Goal: Task Accomplishment & Management: Manage account settings

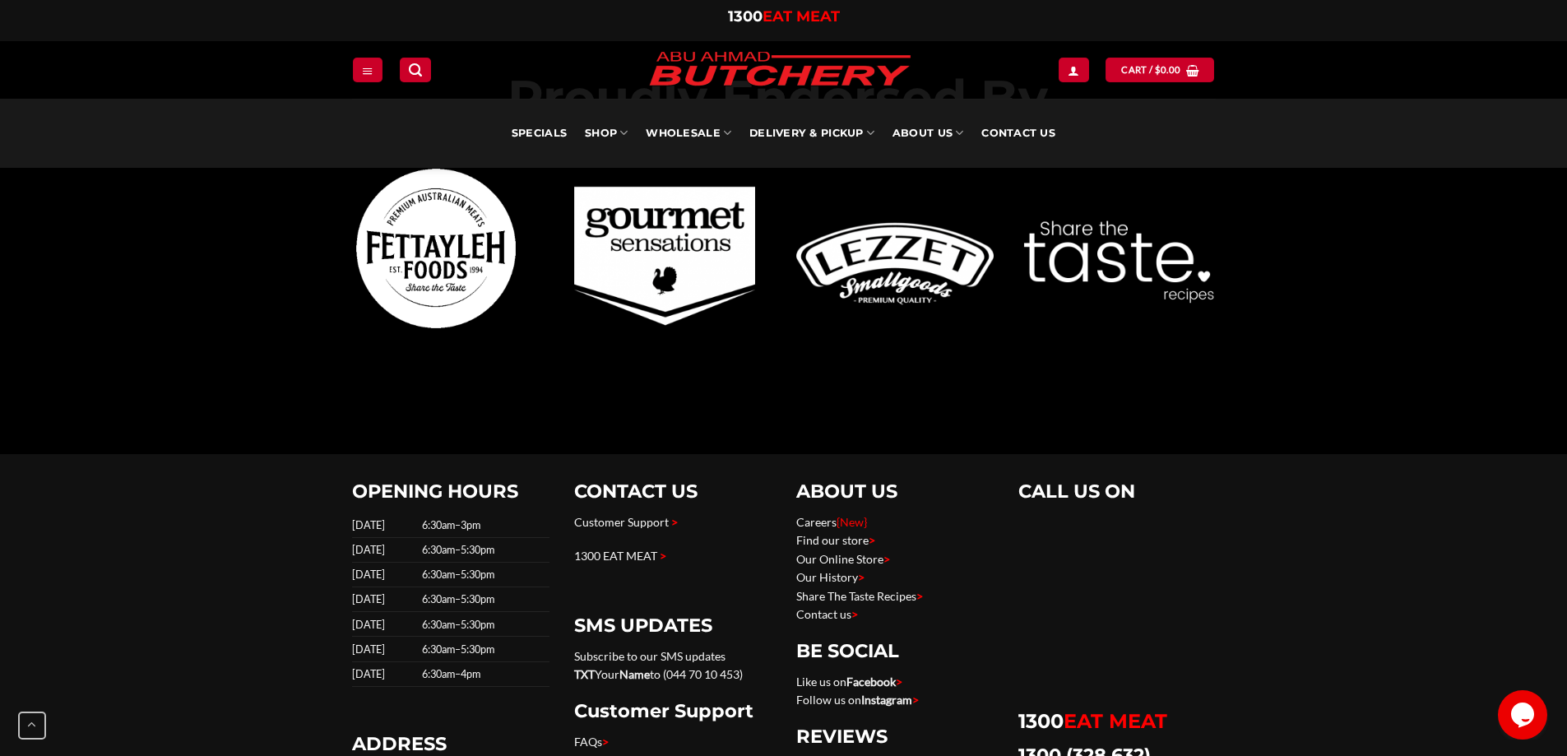
scroll to position [5183, 0]
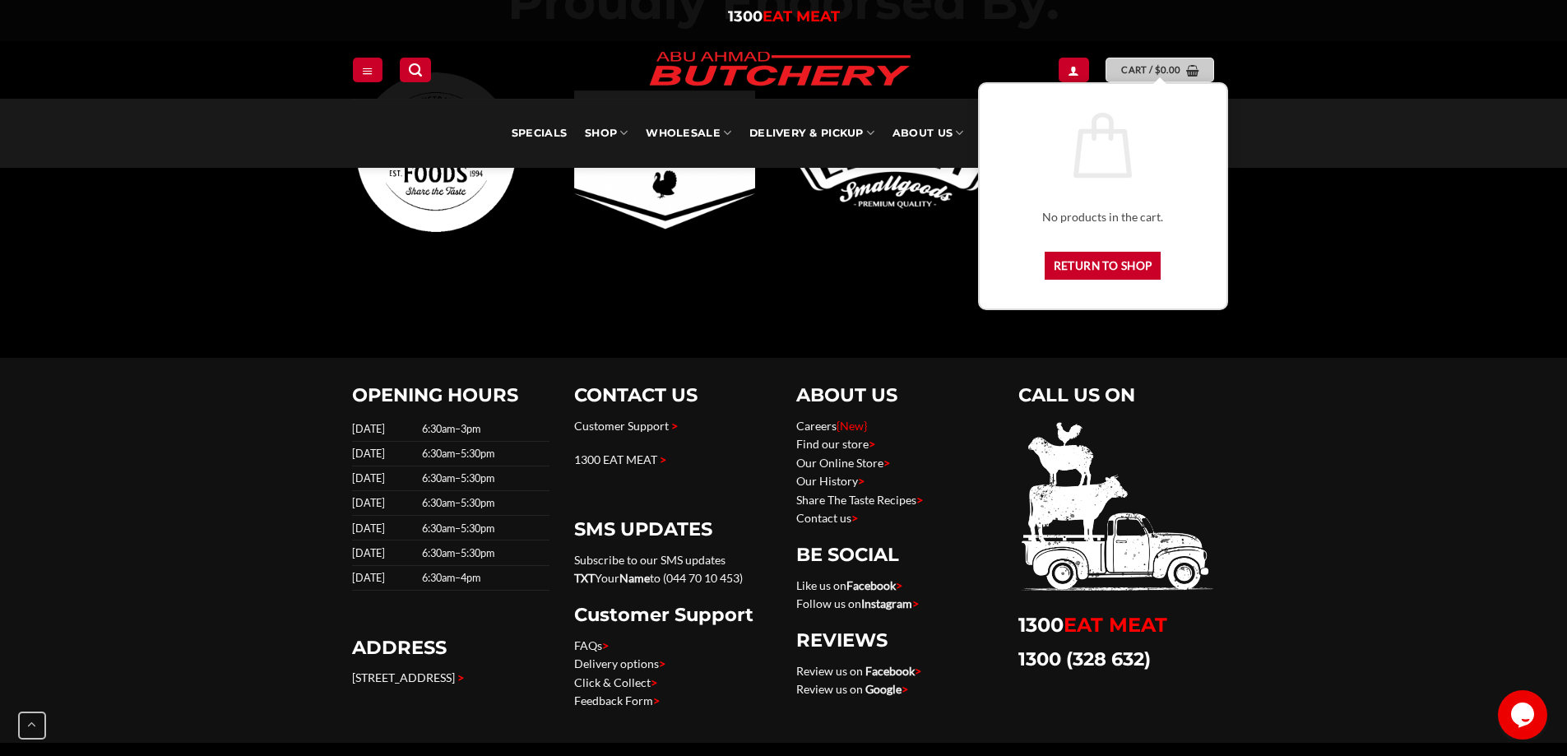
click at [1150, 71] on span "Cart / $ 0.00" at bounding box center [1150, 70] width 59 height 15
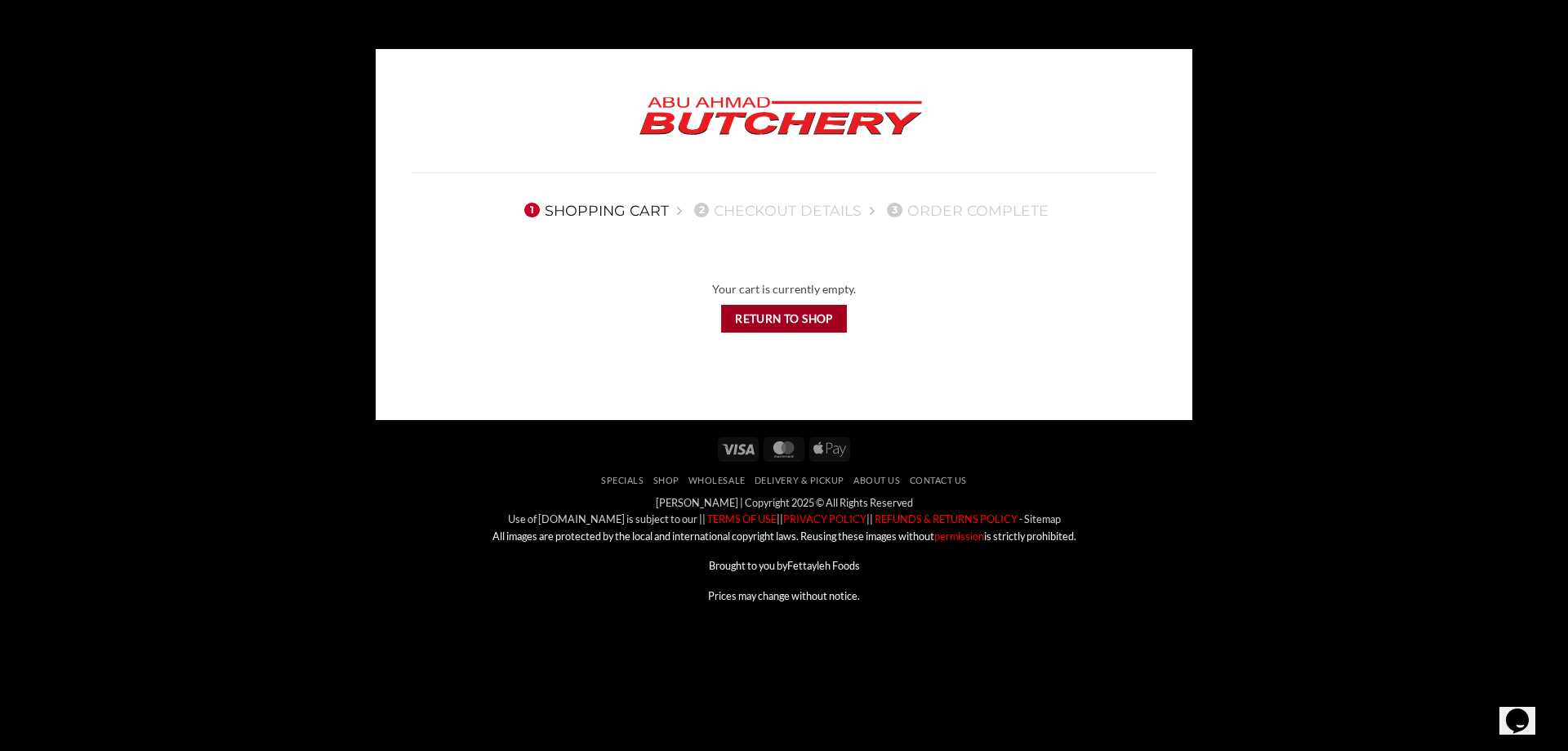
click at [820, 322] on link "Return to shop" at bounding box center [784, 319] width 127 height 29
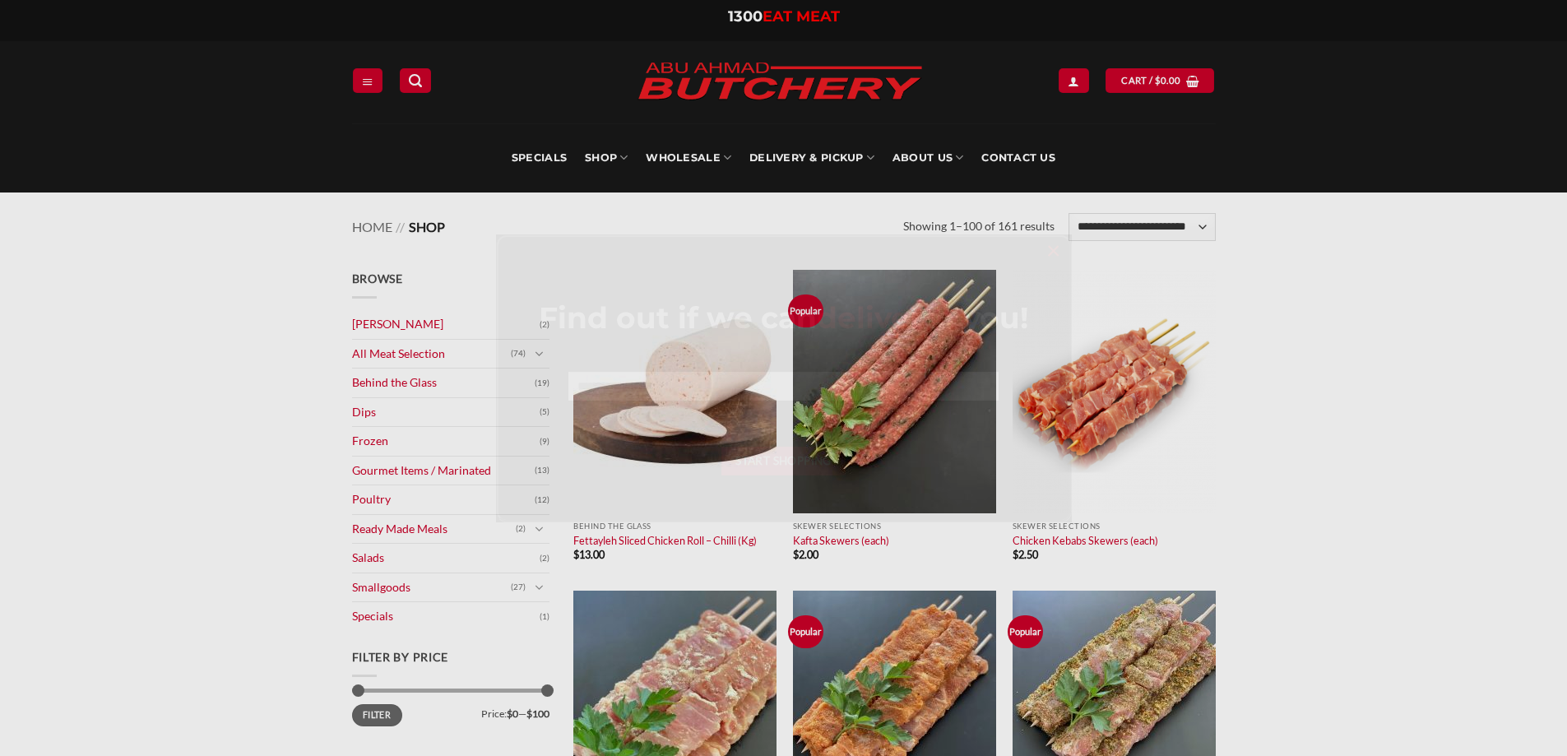
click at [1065, 77] on div at bounding box center [783, 378] width 1567 height 756
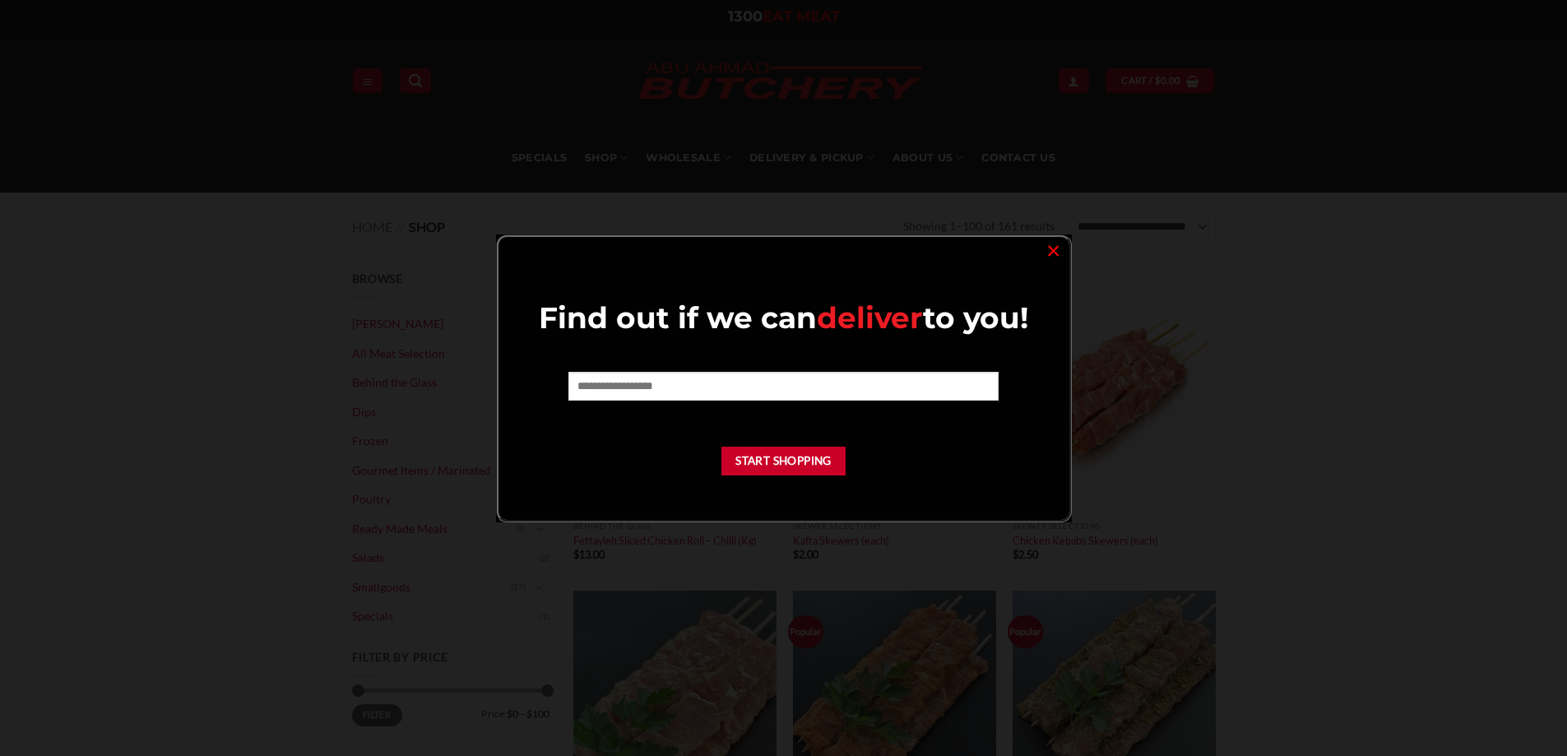
click at [1070, 77] on div at bounding box center [783, 378] width 1567 height 756
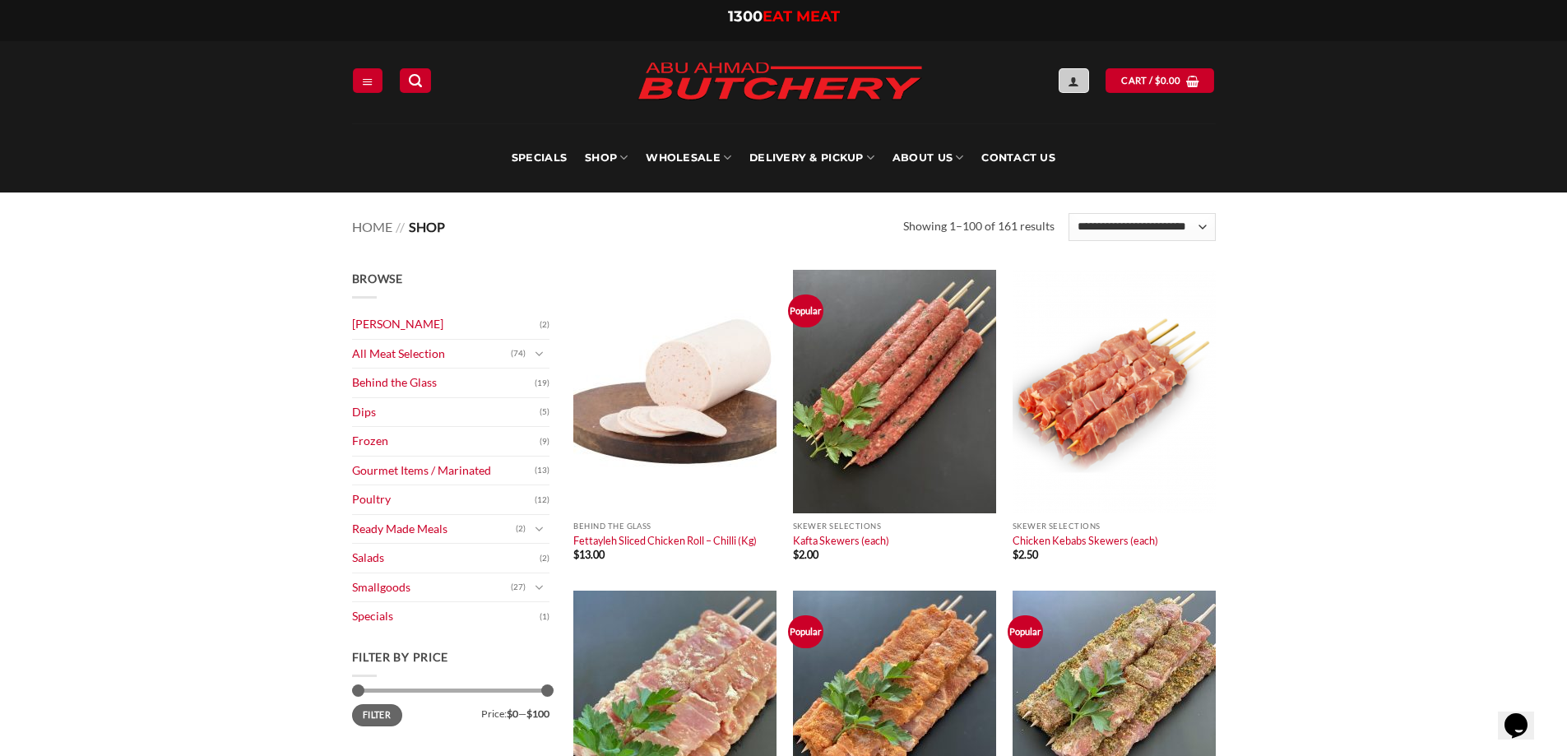
click at [1076, 77] on icon "Login" at bounding box center [1074, 81] width 12 height 13
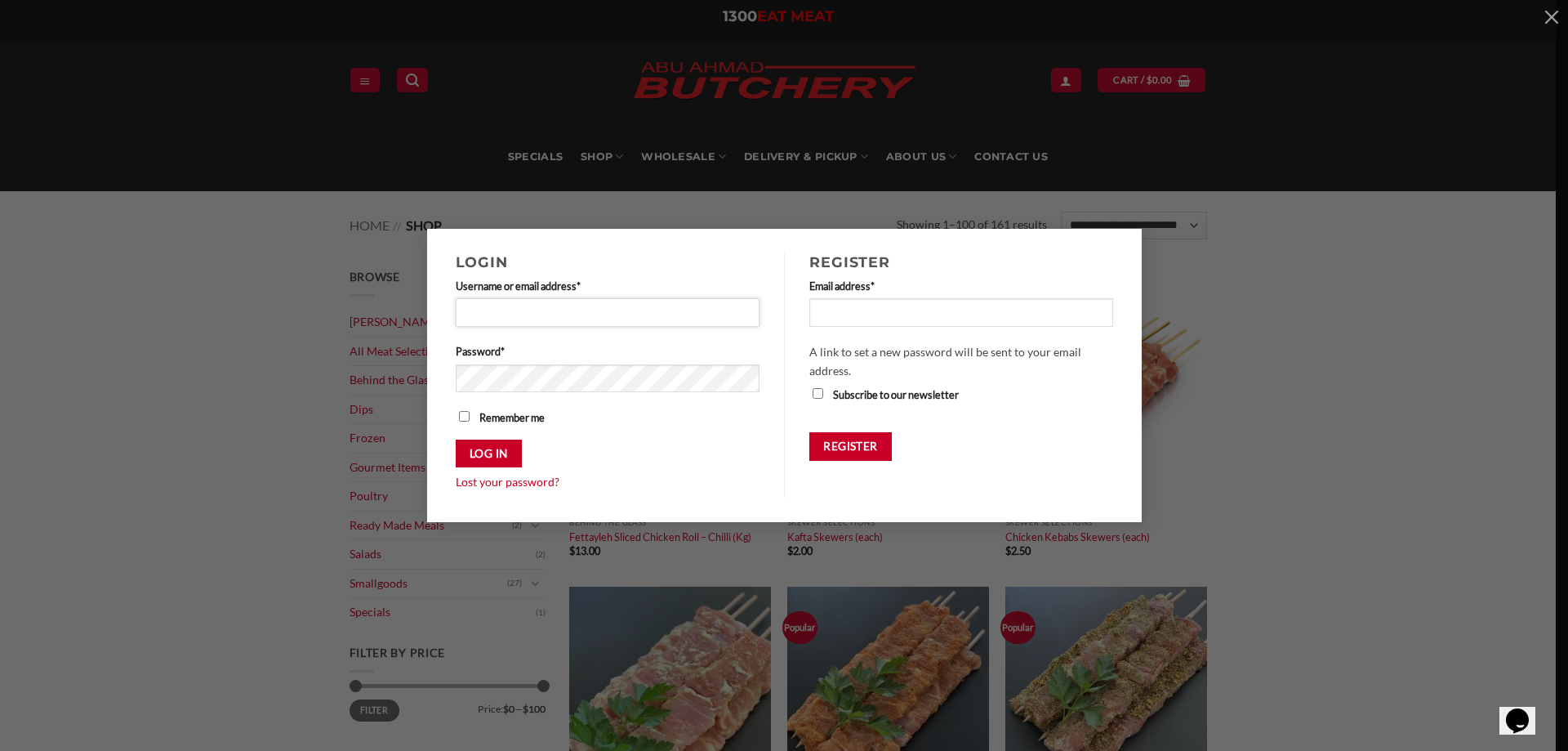
click at [613, 308] on input "Username or email address * Required" at bounding box center [608, 312] width 305 height 28
type input "**********"
click at [456, 440] on button "Log in" at bounding box center [489, 454] width 67 height 29
click at [486, 457] on button "Log in" at bounding box center [489, 454] width 67 height 29
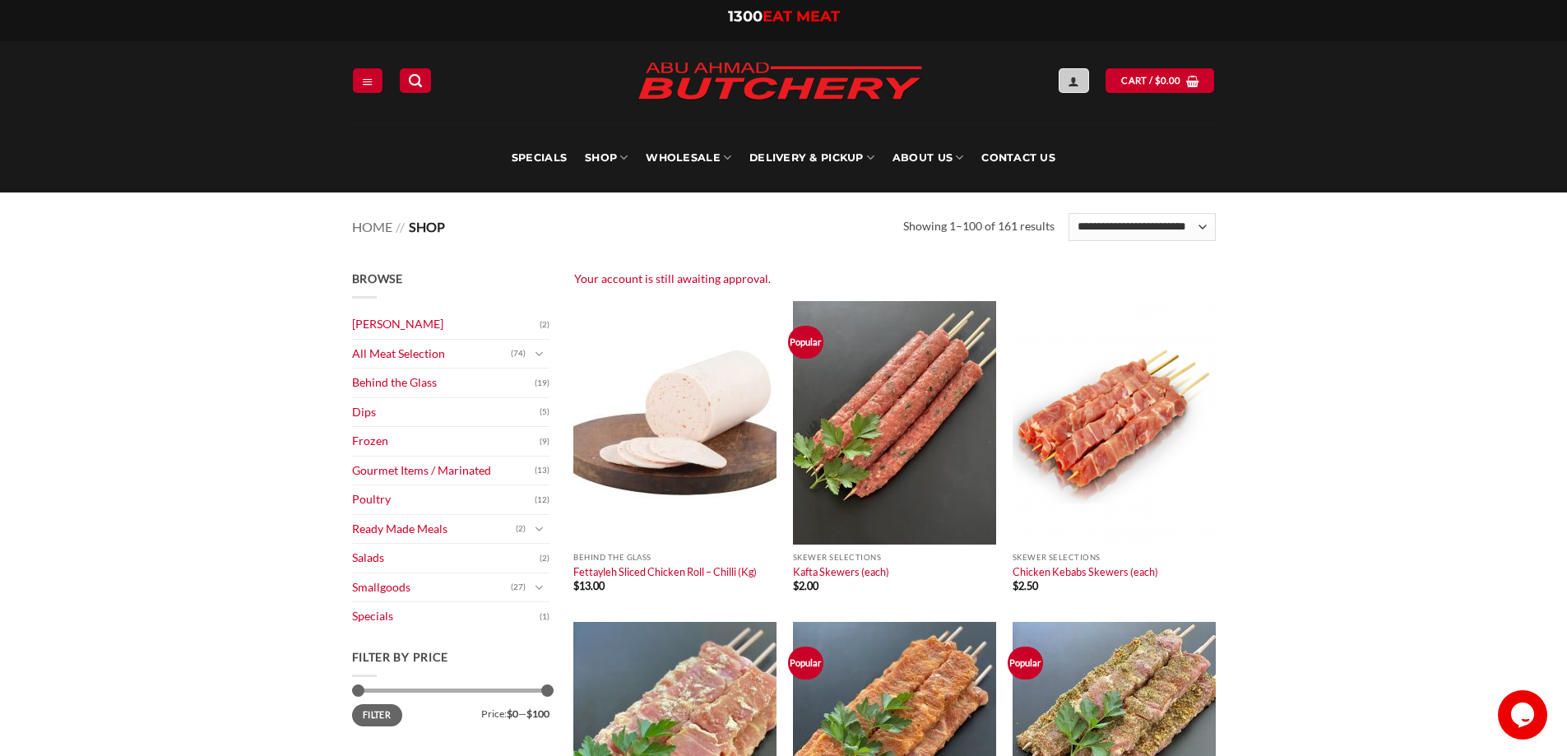
click at [1067, 75] on link "Login" at bounding box center [1074, 80] width 30 height 24
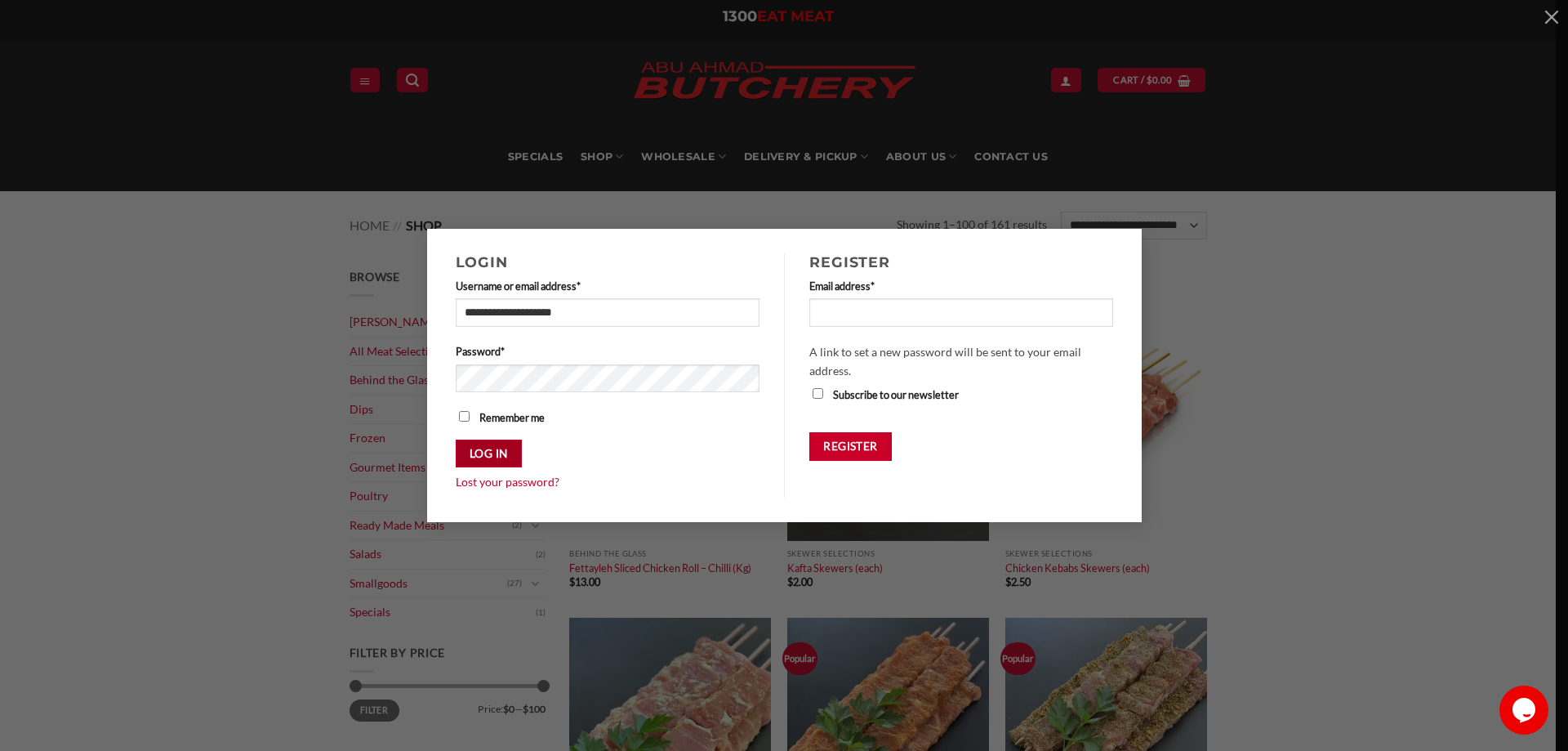
click at [477, 453] on button "Log in" at bounding box center [489, 454] width 67 height 29
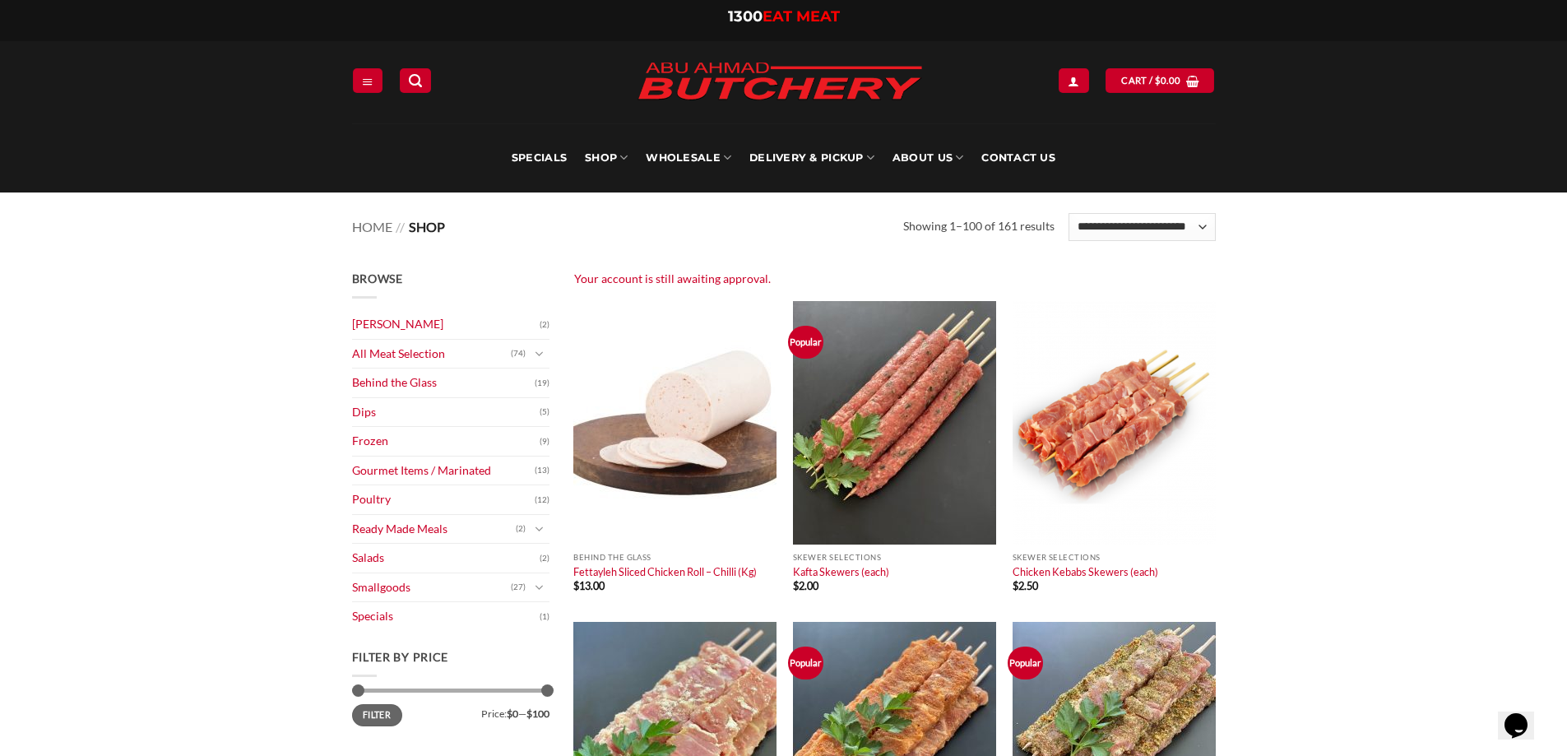
click at [628, 282] on div "Your account is still awaiting approval." at bounding box center [895, 279] width 642 height 19
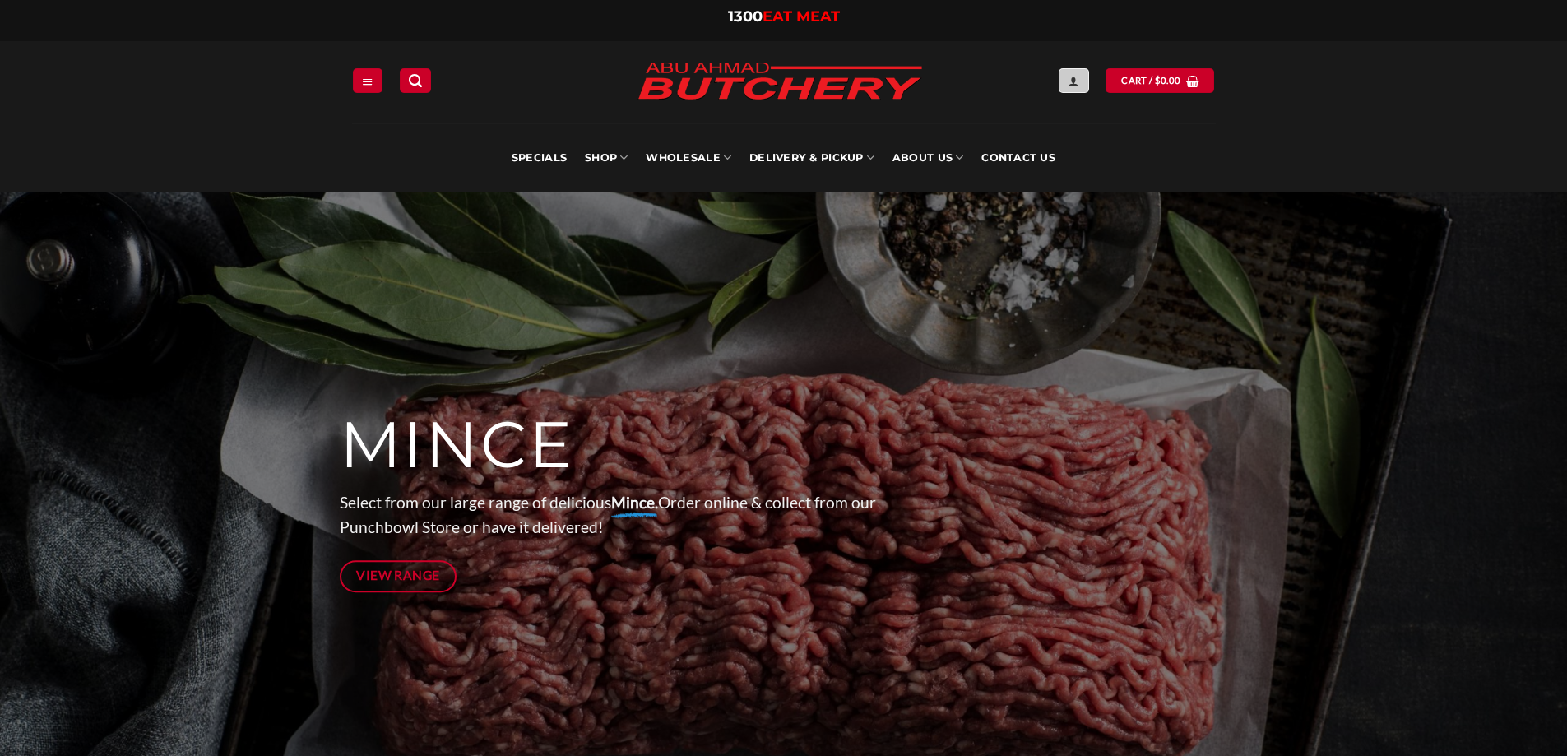
click at [1072, 81] on icon "Login" at bounding box center [1074, 81] width 12 height 13
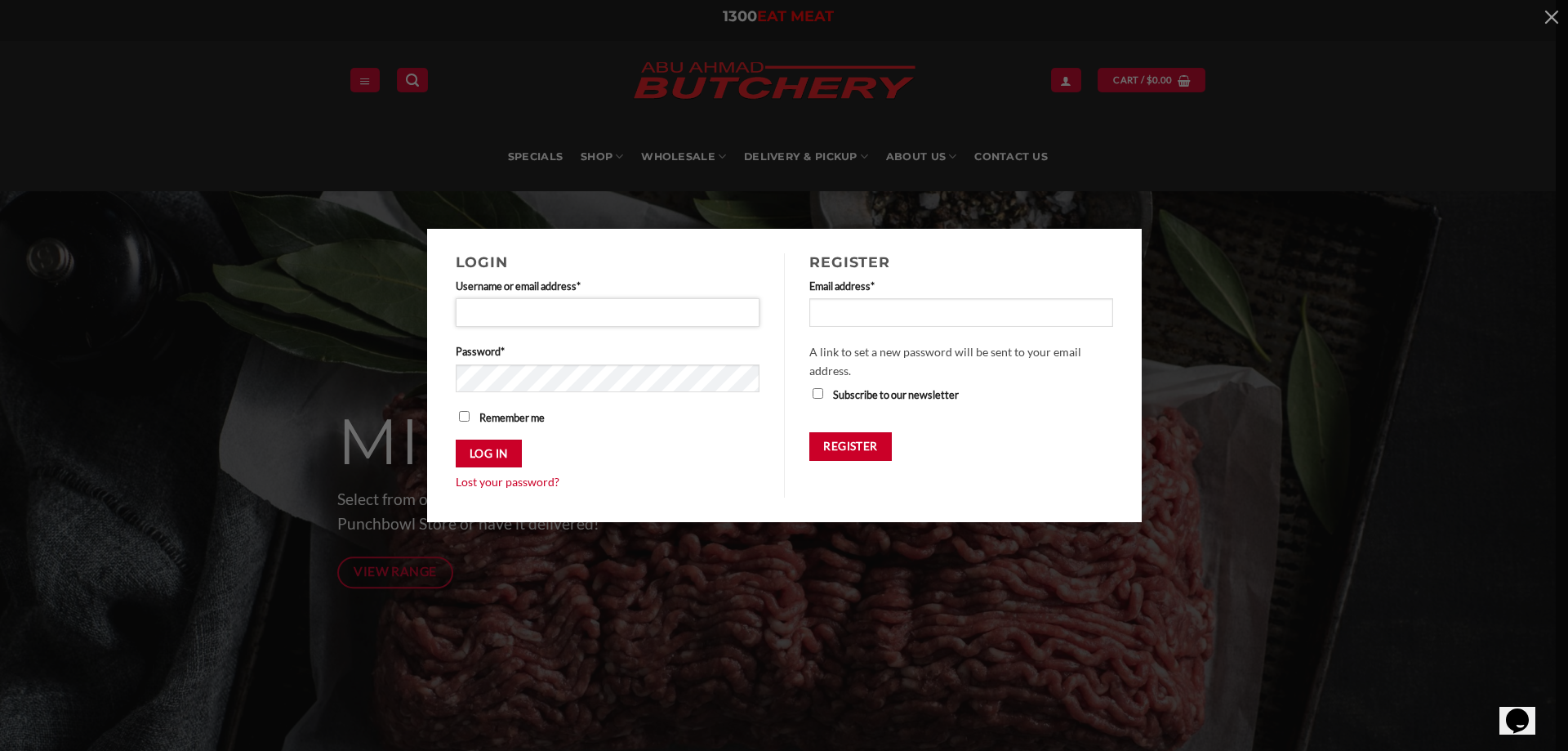
click at [544, 315] on input "Username or email address * Required" at bounding box center [608, 312] width 305 height 28
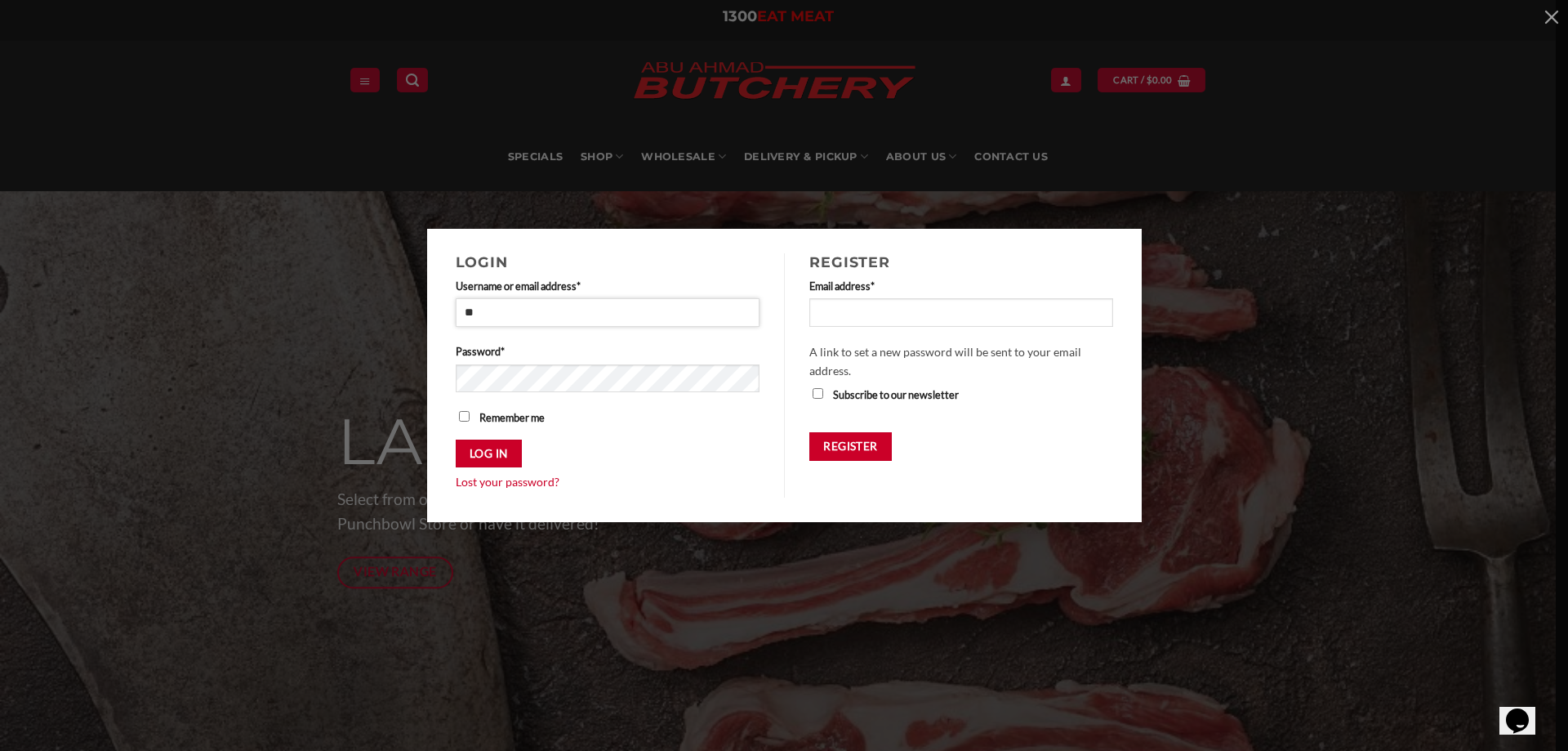
type input "**********"
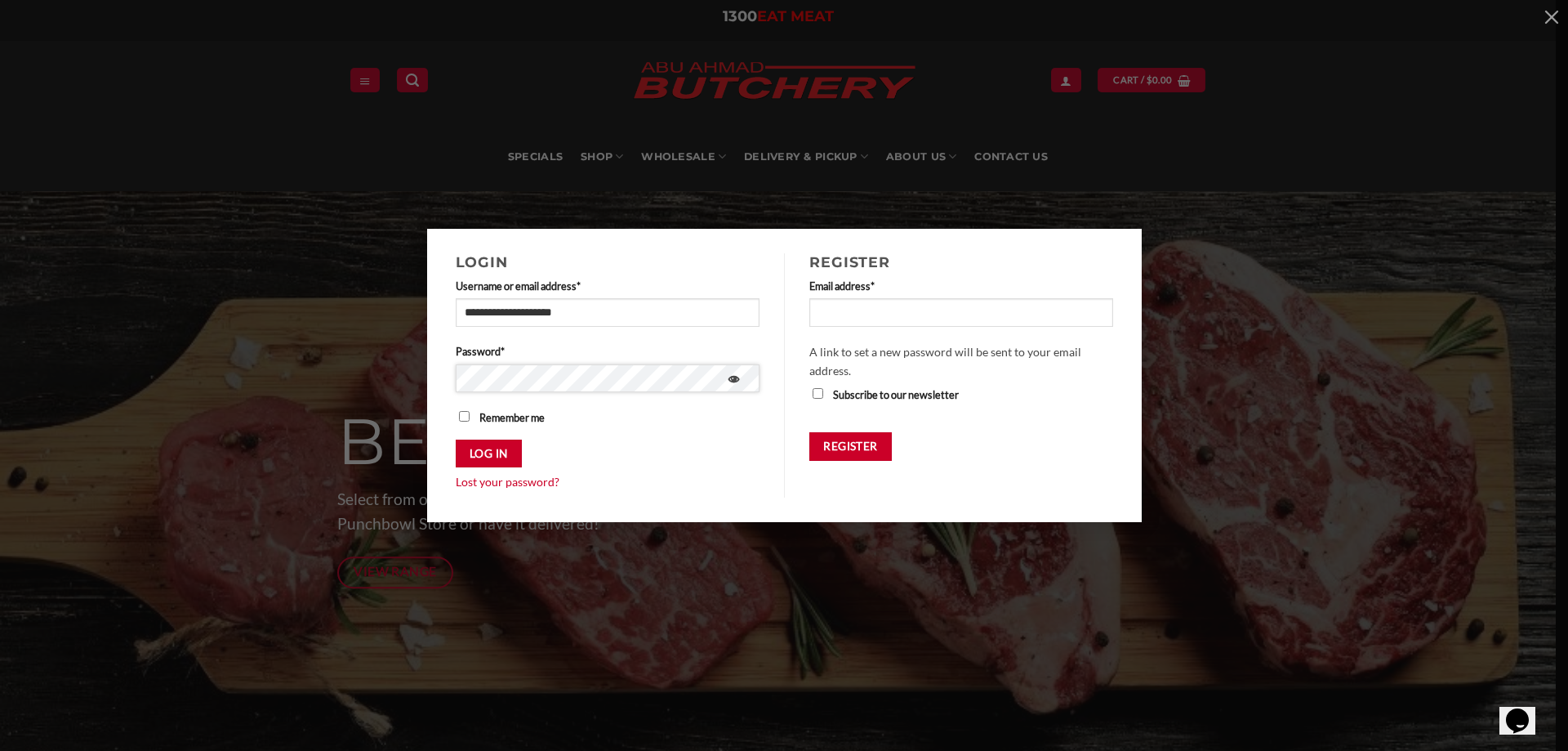
click at [456, 440] on button "Log in" at bounding box center [489, 454] width 67 height 29
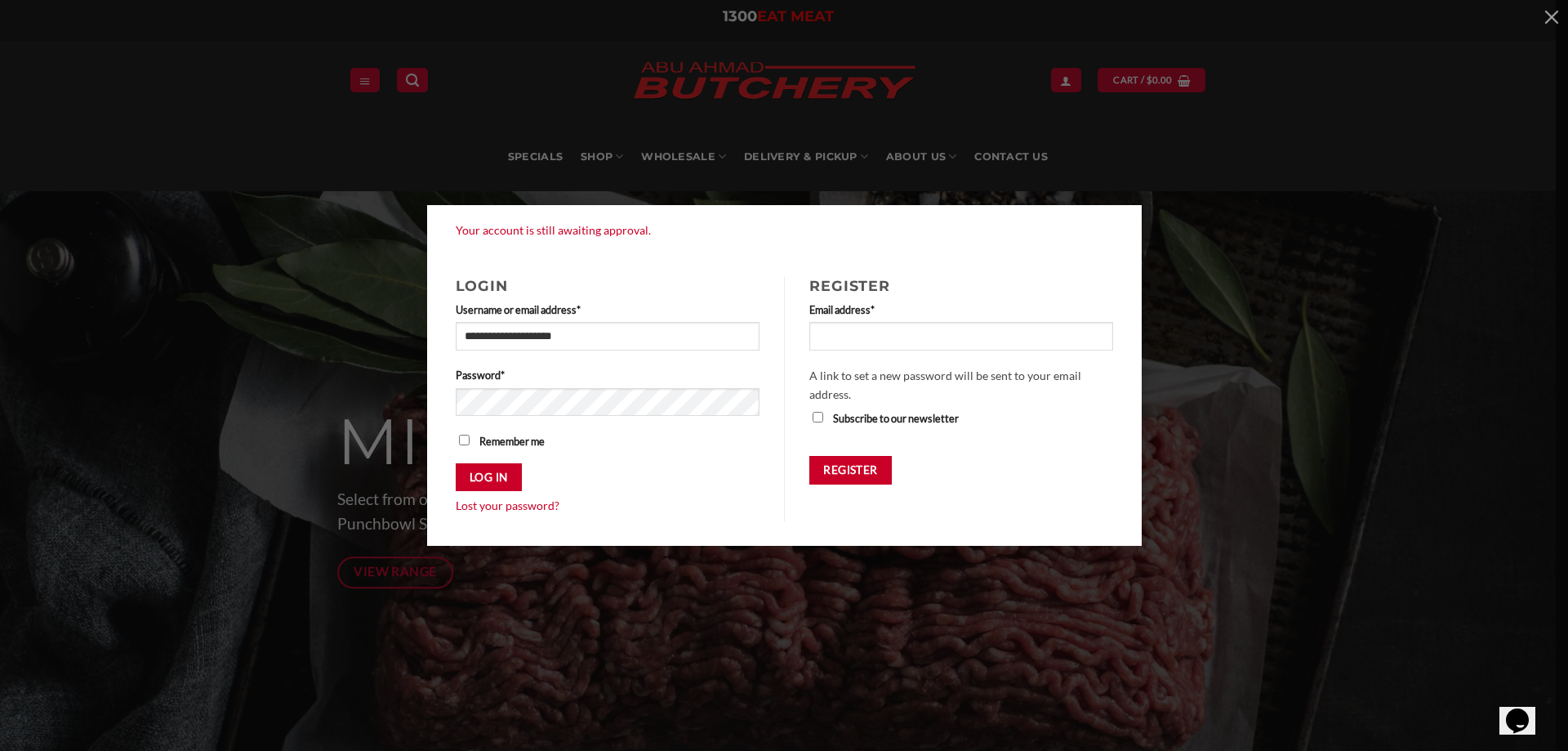
click at [1241, 394] on div "**********" at bounding box center [784, 375] width 1519 height 341
